Goal: Task Accomplishment & Management: Use online tool/utility

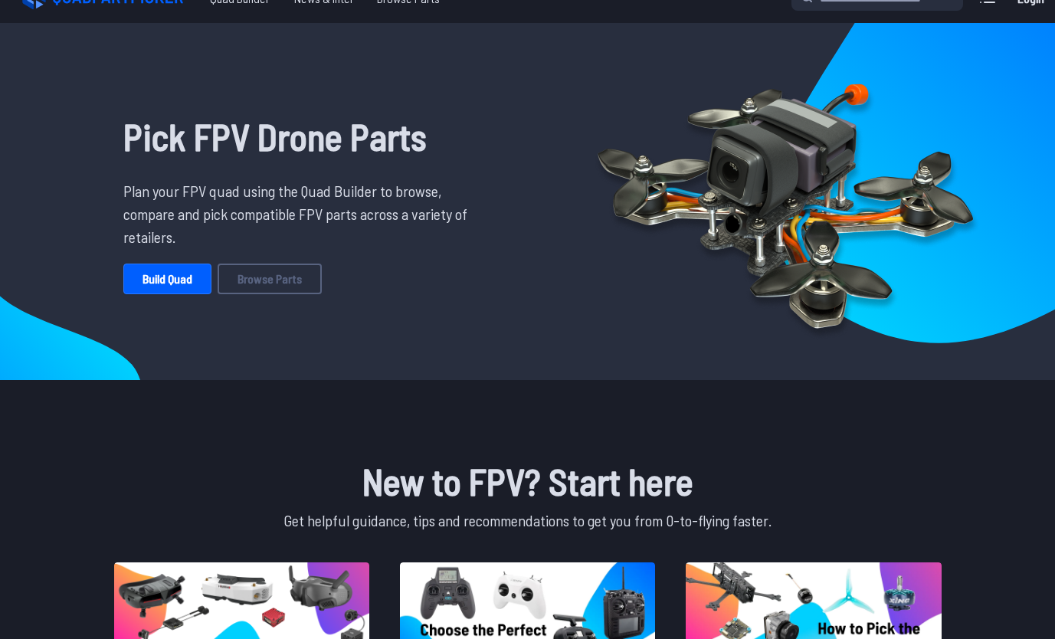
scroll to position [28, 0]
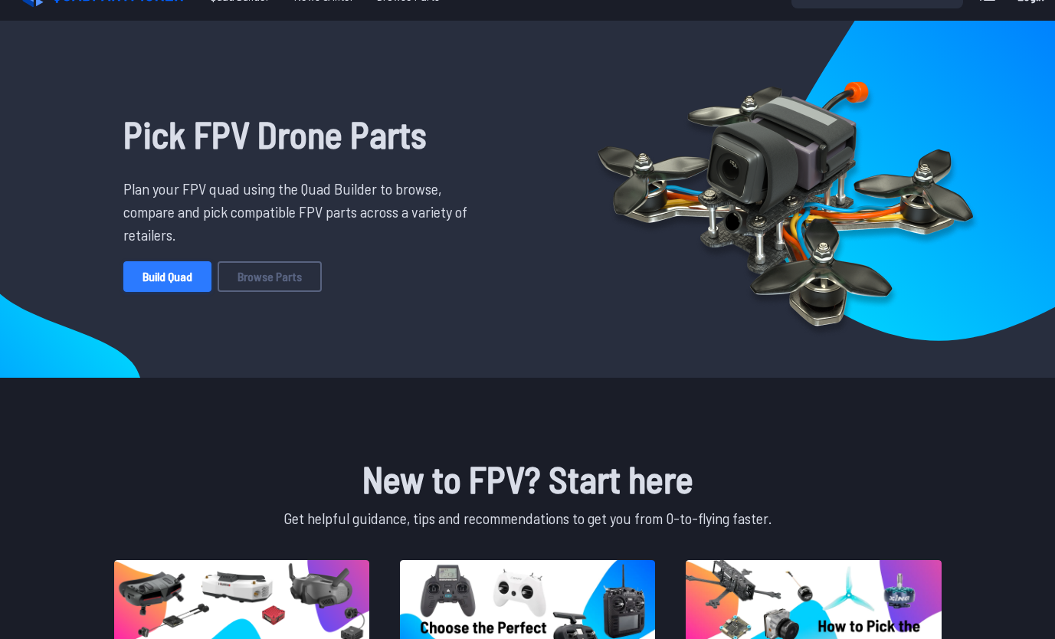
click at [175, 273] on link "Build Quad" at bounding box center [167, 276] width 88 height 31
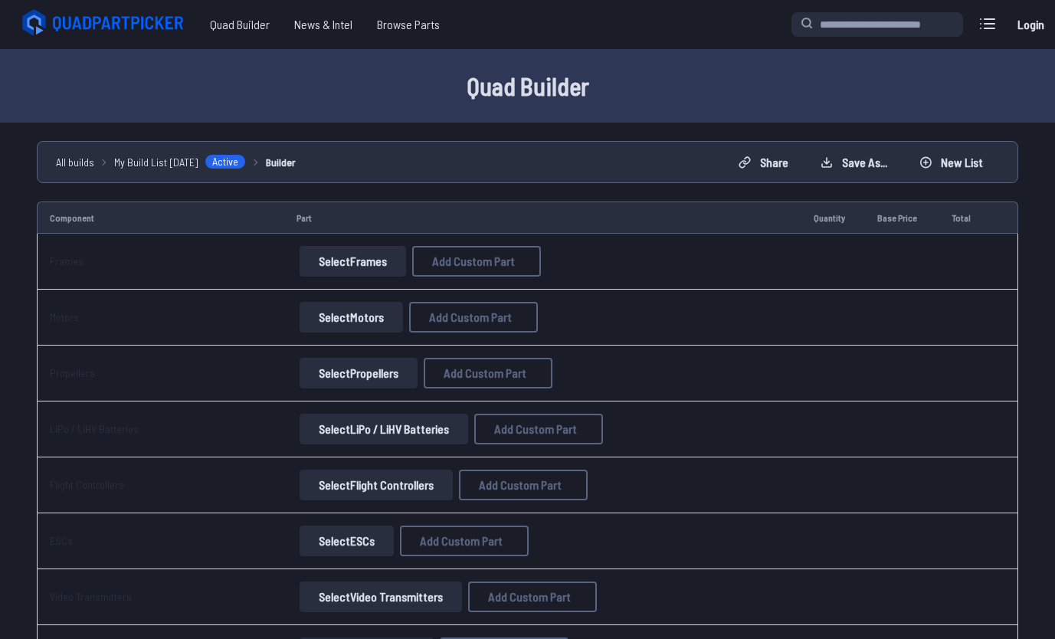
click at [336, 259] on button "Select Frames" at bounding box center [353, 261] width 106 height 31
click at [359, 260] on button "Select Frames" at bounding box center [353, 261] width 106 height 31
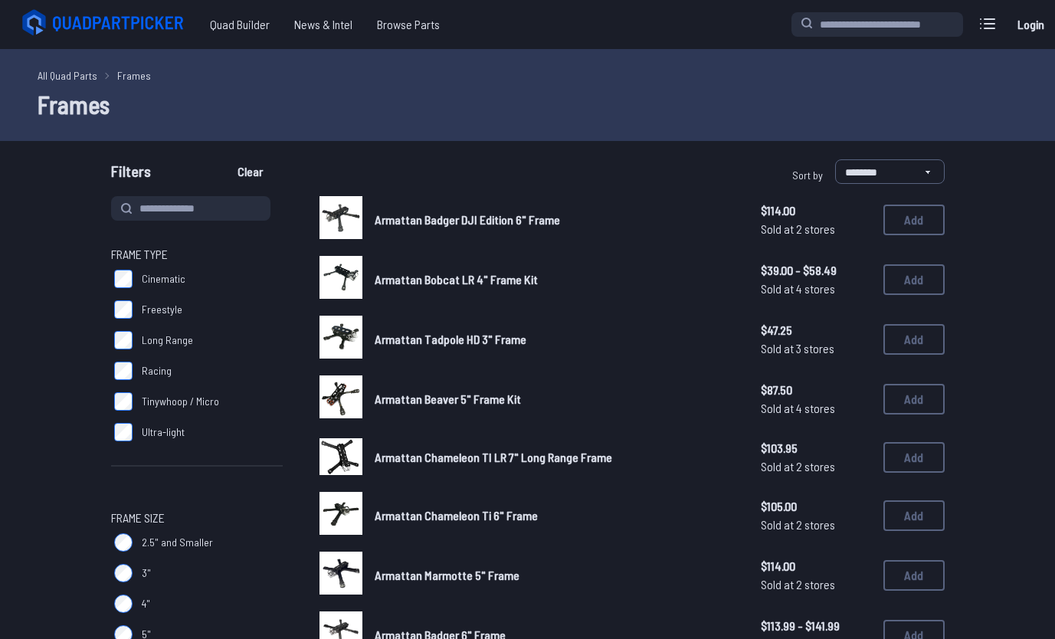
click at [359, 260] on img at bounding box center [340, 277] width 43 height 43
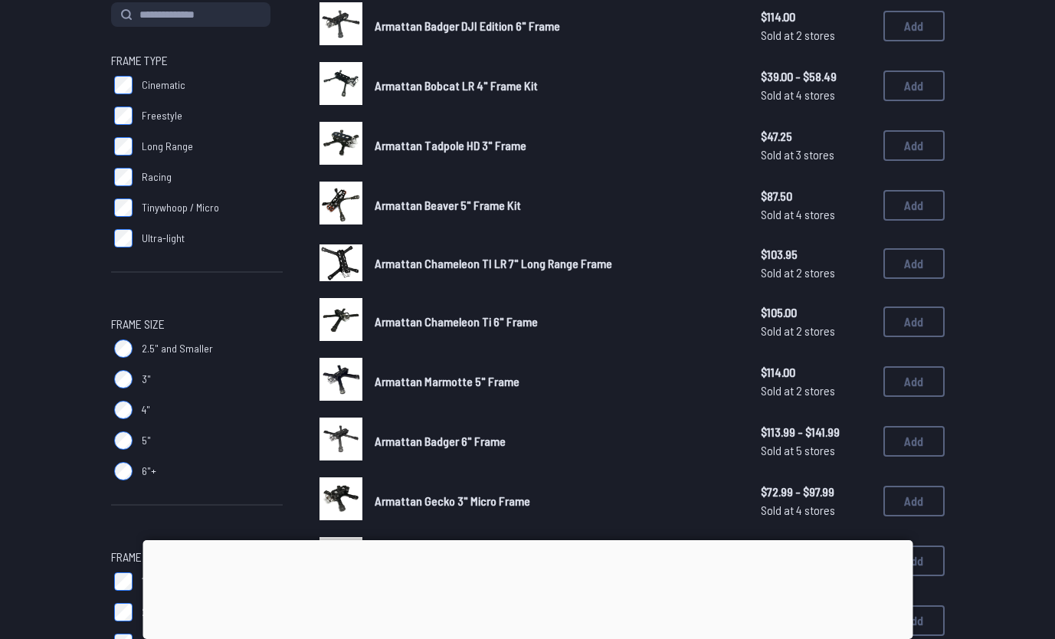
scroll to position [195, 0]
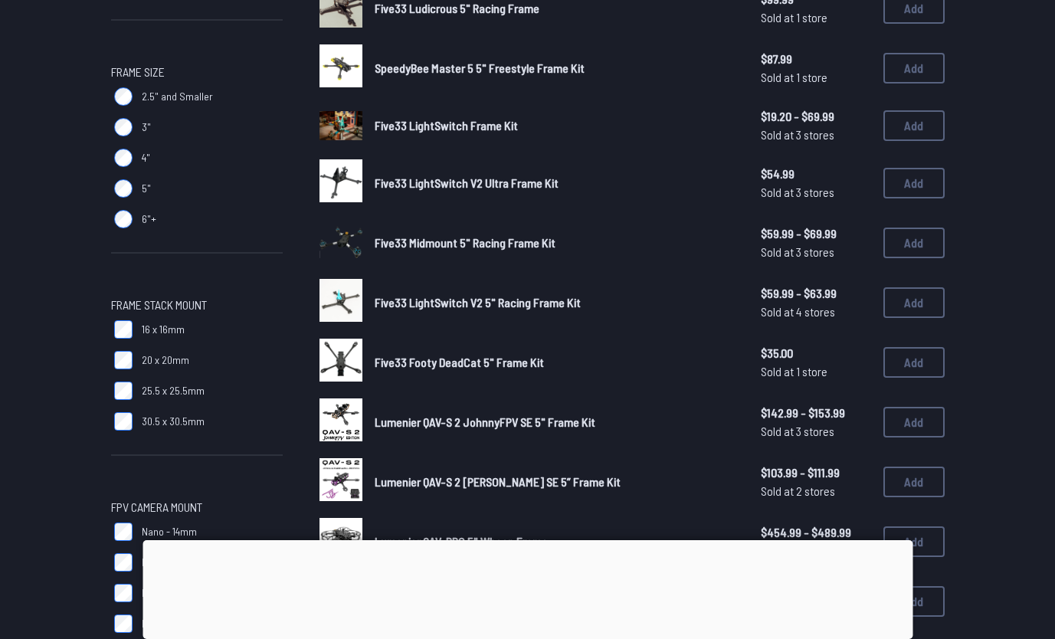
scroll to position [444, 0]
